Goal: Navigation & Orientation: Find specific page/section

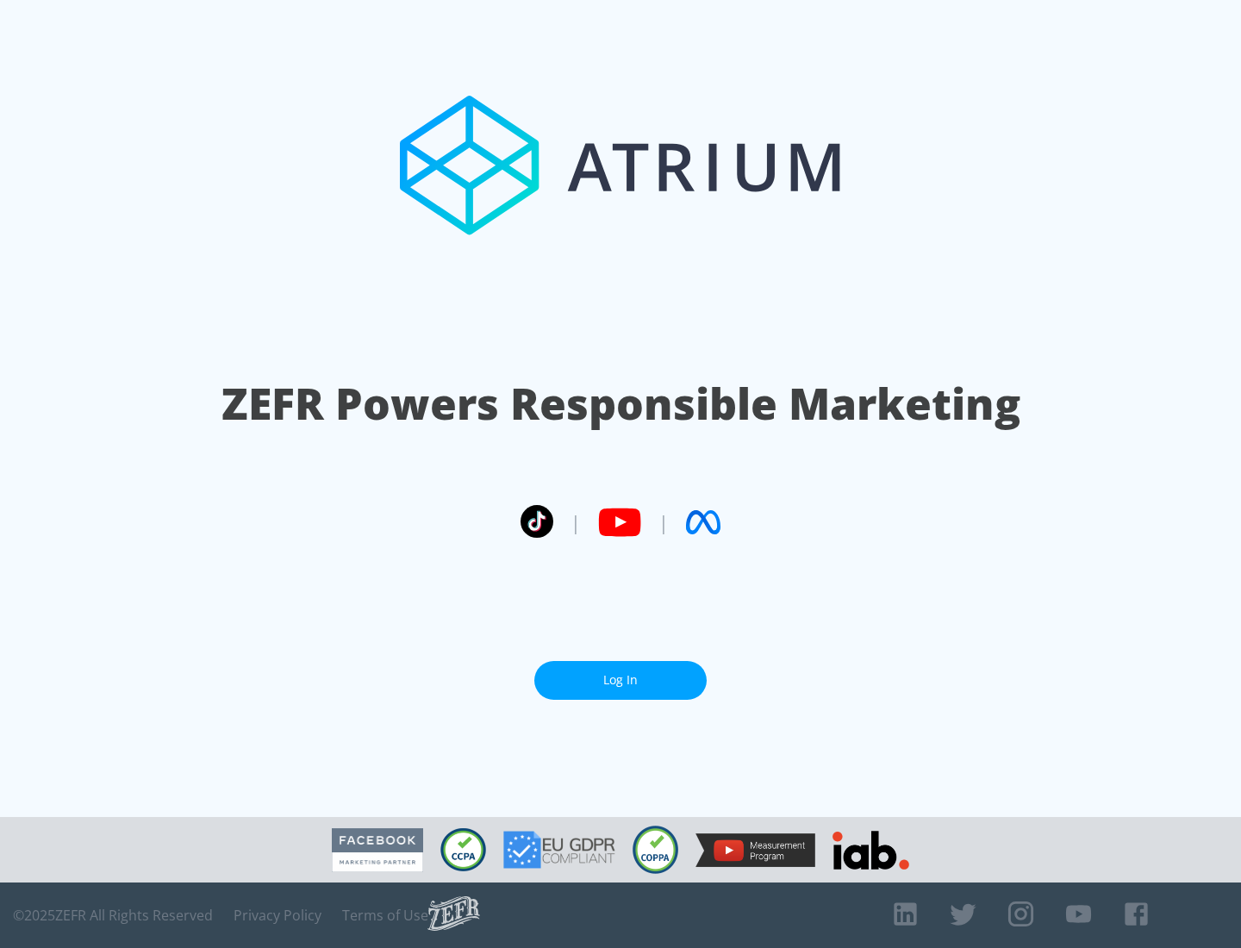
click at [620, 680] on link "Log In" at bounding box center [620, 680] width 172 height 39
